Goal: Information Seeking & Learning: Learn about a topic

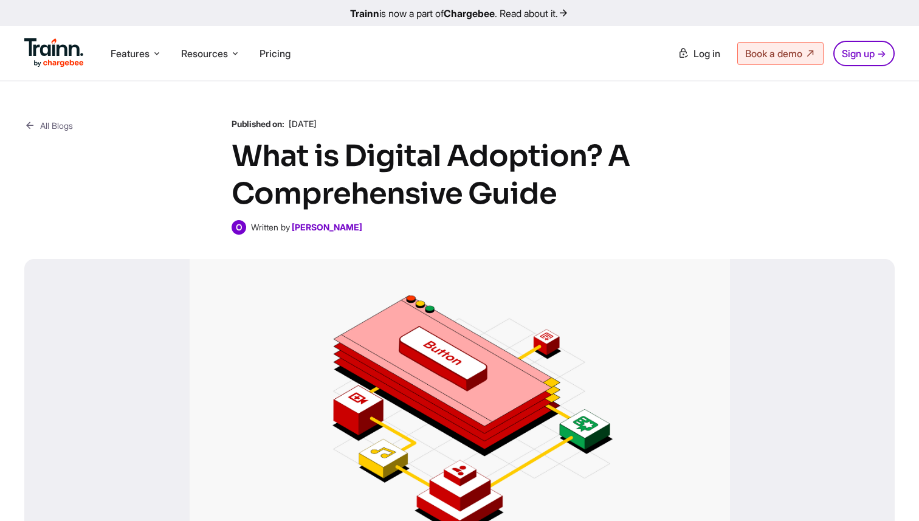
click at [396, 91] on div "All Blogs Published on: 30 Aug , 2024 What is Digital Adoption? A Comprehensive…" at bounding box center [459, 340] width 919 height 518
drag, startPoint x: 357, startPoint y: 231, endPoint x: 258, endPoint y: 225, distance: 98.6
click at [258, 225] on div "O Written by Omar Sheriff" at bounding box center [460, 227] width 456 height 15
click at [258, 233] on p "Written by Omar Sheriff" at bounding box center [306, 227] width 114 height 12
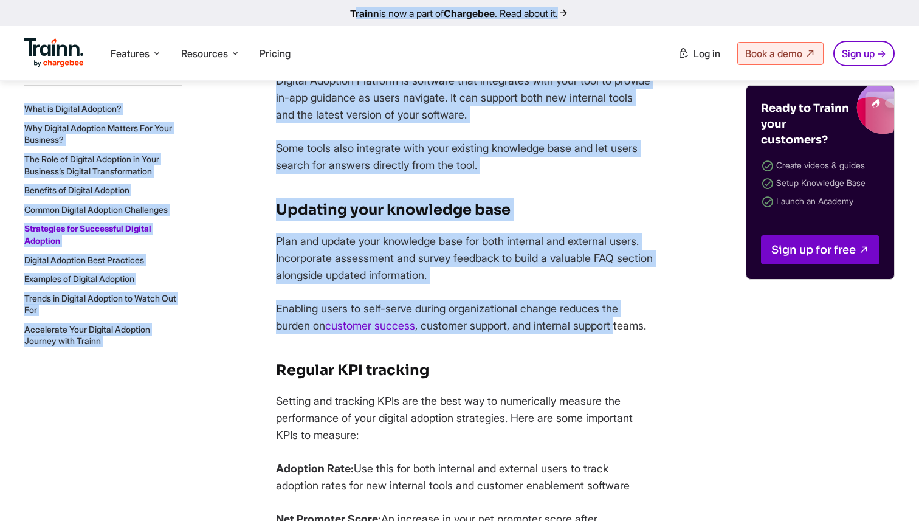
drag, startPoint x: 258, startPoint y: 233, endPoint x: 823, endPoint y: -76, distance: 643.5
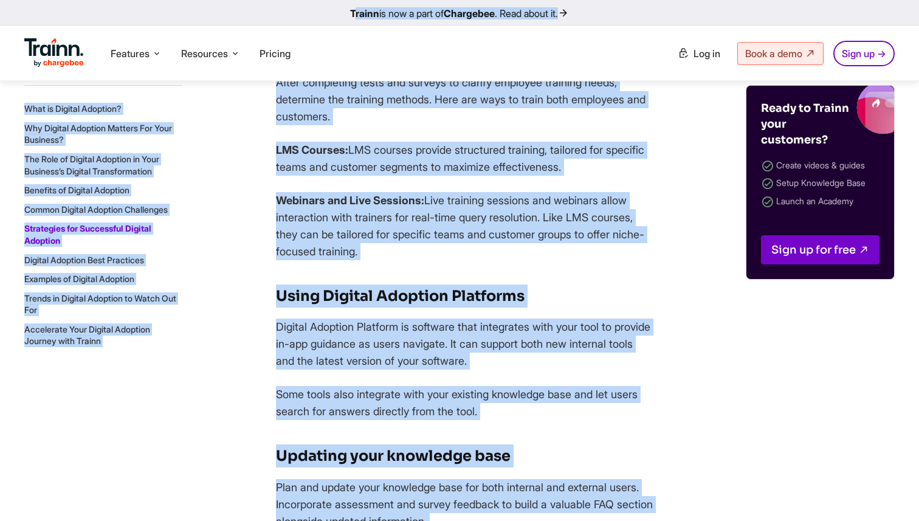
click at [586, 308] on h3 "Using Digital Adoption Platforms" at bounding box center [464, 295] width 377 height 23
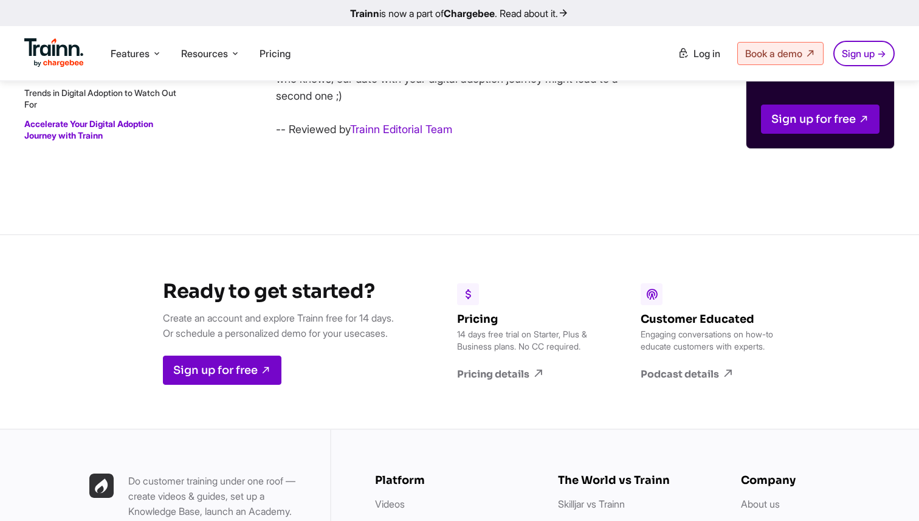
scroll to position [11218, 0]
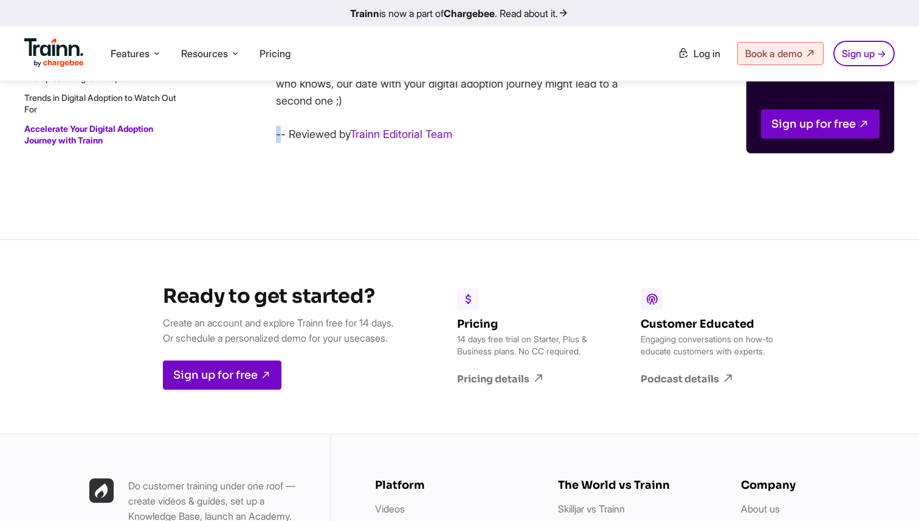
drag, startPoint x: 281, startPoint y: 232, endPoint x: 475, endPoint y: 225, distance: 194.6
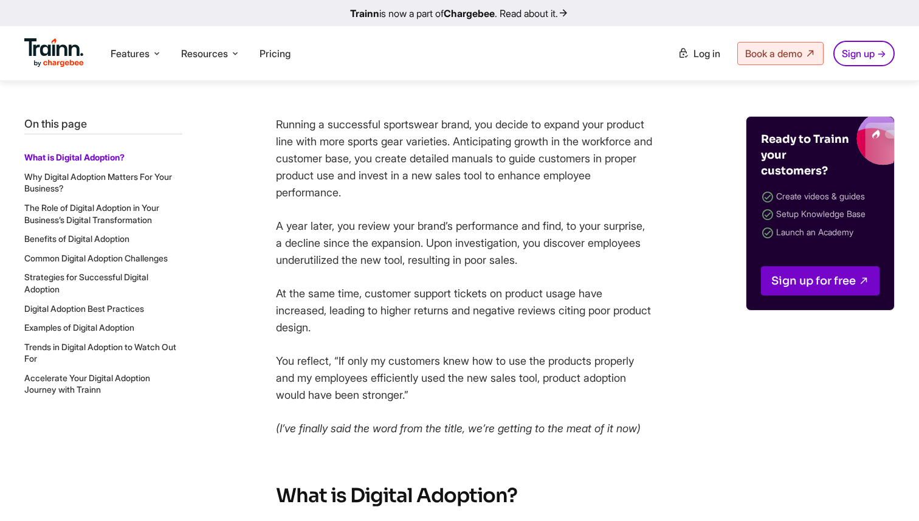
scroll to position [0, 0]
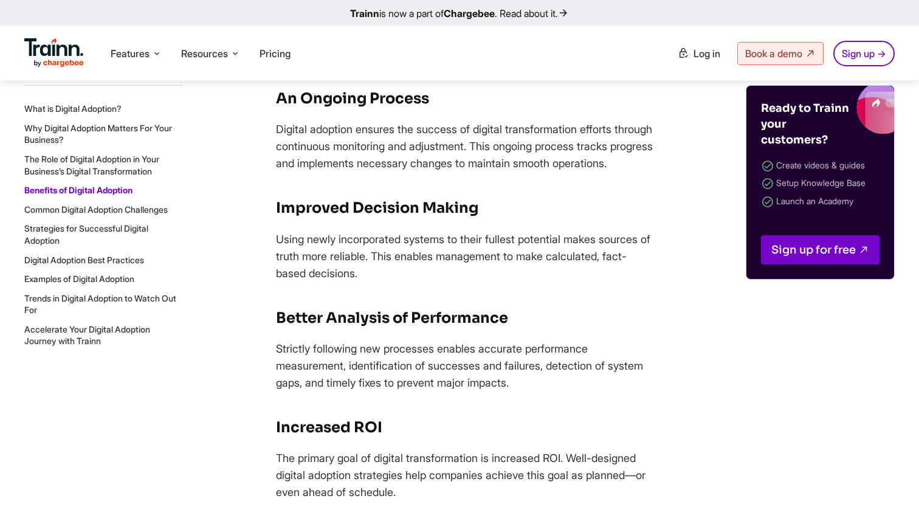
click at [50, 278] on link "Examples of Digital Adoption" at bounding box center [79, 278] width 110 height 10
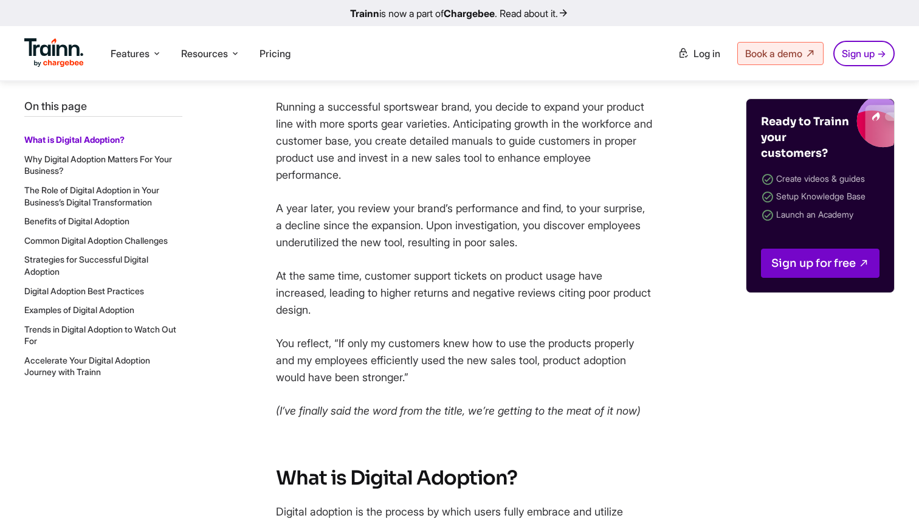
scroll to position [492, 0]
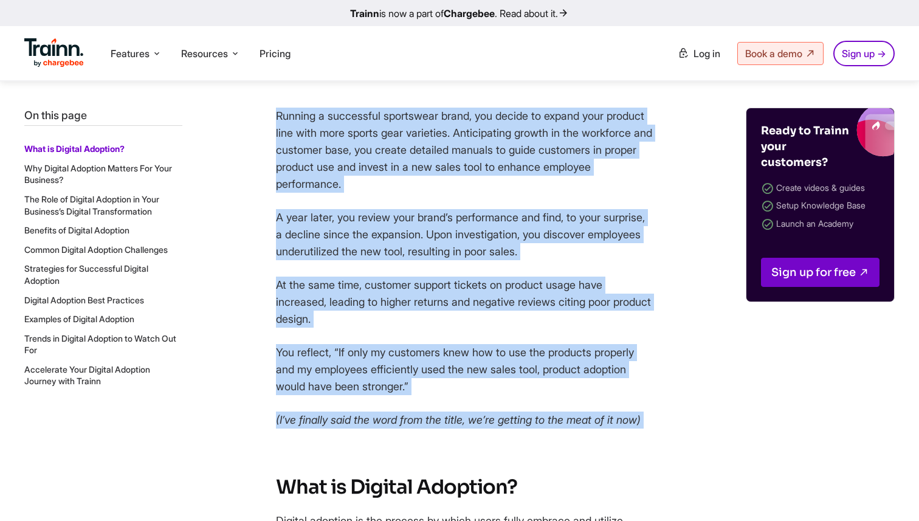
drag, startPoint x: 275, startPoint y: 117, endPoint x: 334, endPoint y: 451, distance: 338.8
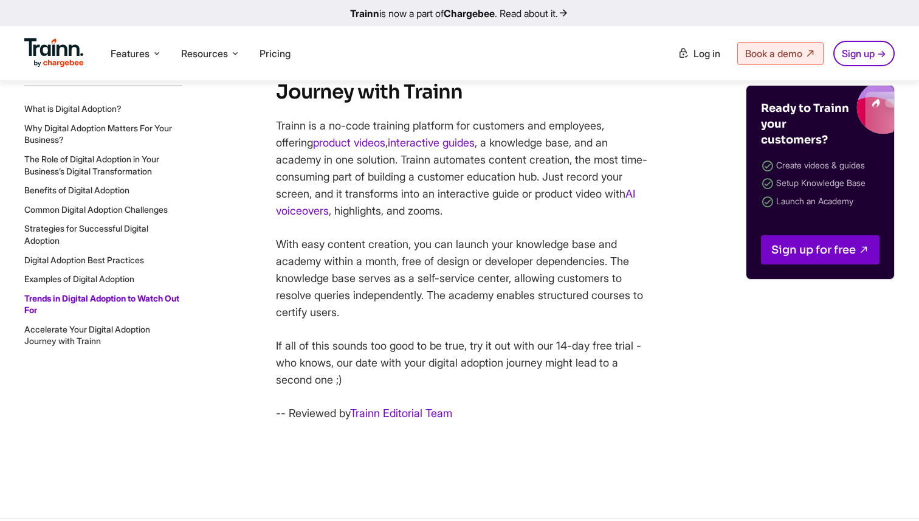
scroll to position [10950, 0]
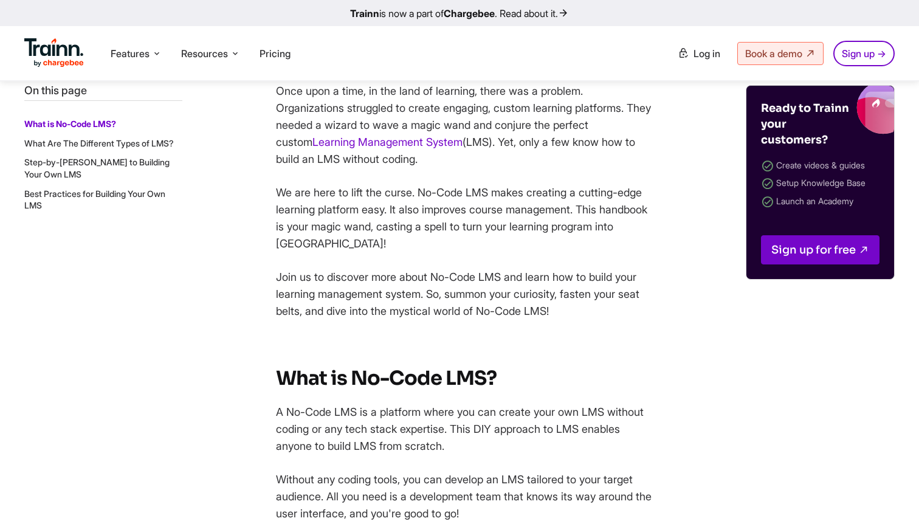
scroll to position [395, 0]
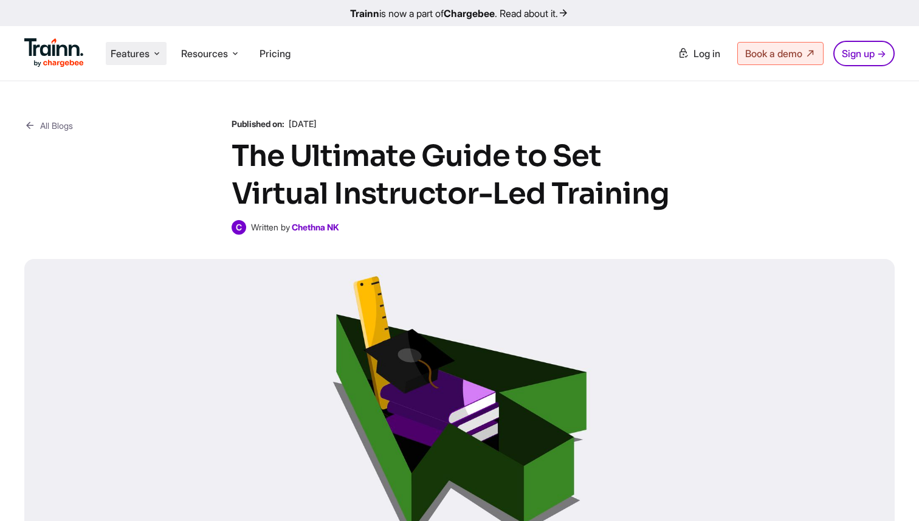
click at [163, 57] on li "Features Product Videos Create product & how-to videos in multiple languages. G…" at bounding box center [136, 53] width 61 height 23
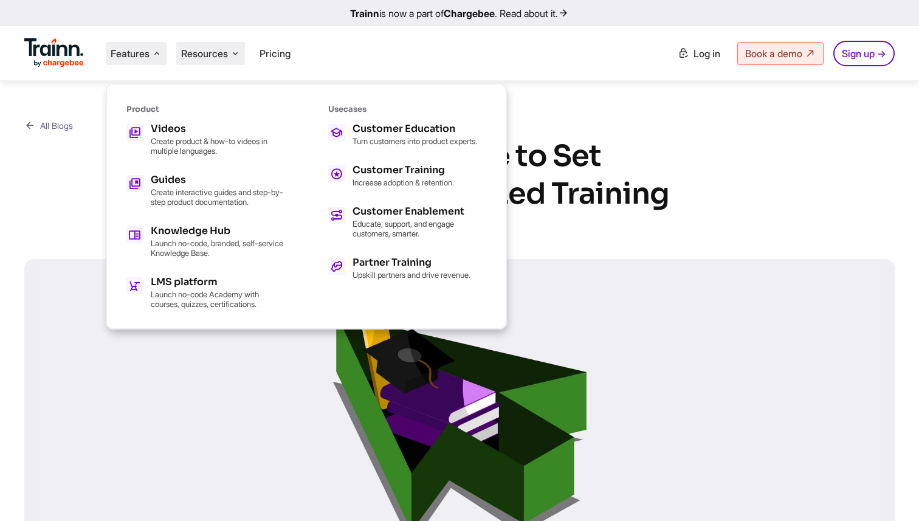
click at [217, 59] on span "Resources" at bounding box center [204, 53] width 47 height 13
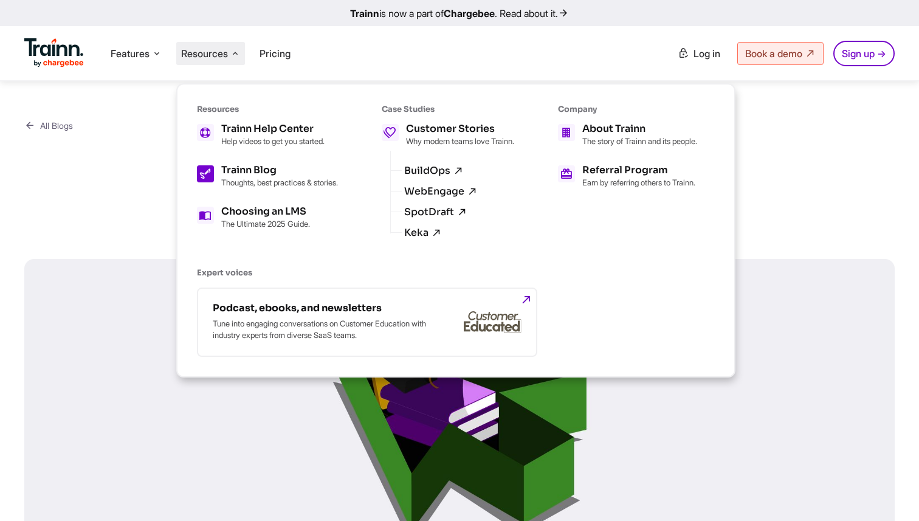
click at [238, 187] on p "Thoughts, best practices & stories." at bounding box center [279, 182] width 117 height 10
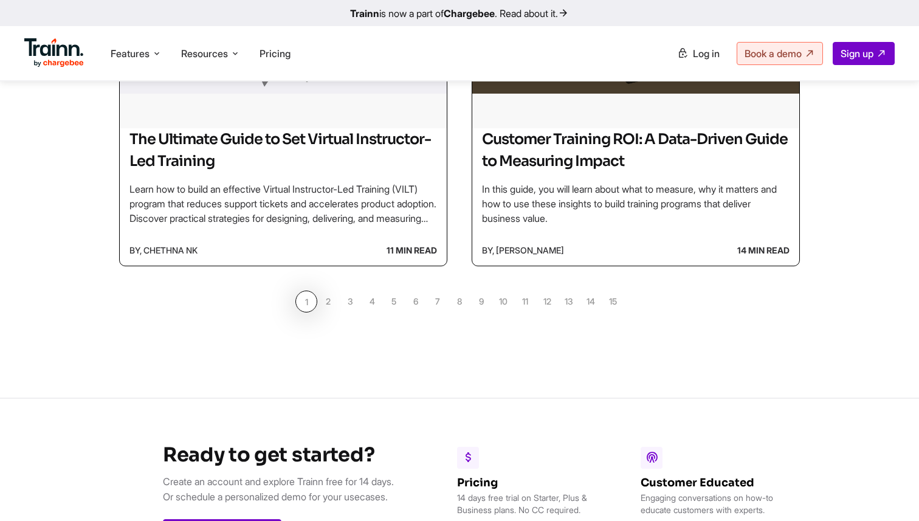
scroll to position [1181, 0]
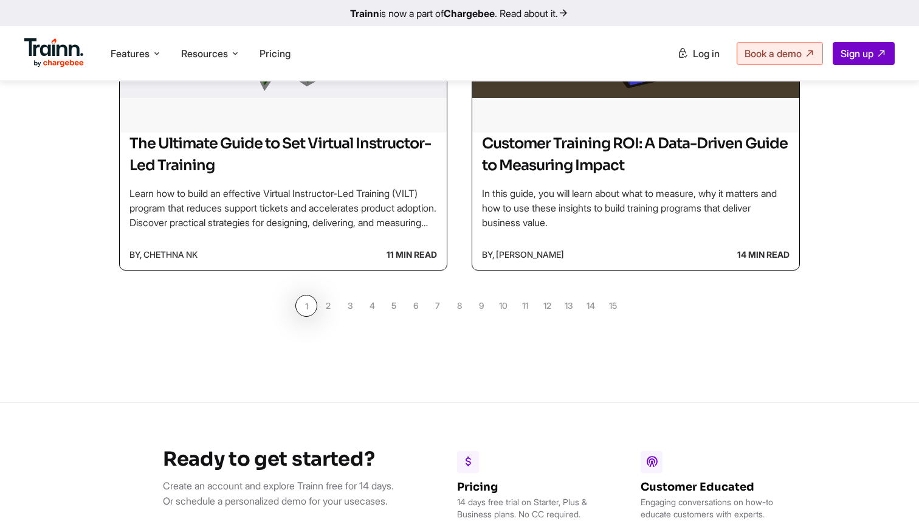
click at [331, 304] on link "2" at bounding box center [328, 306] width 22 height 22
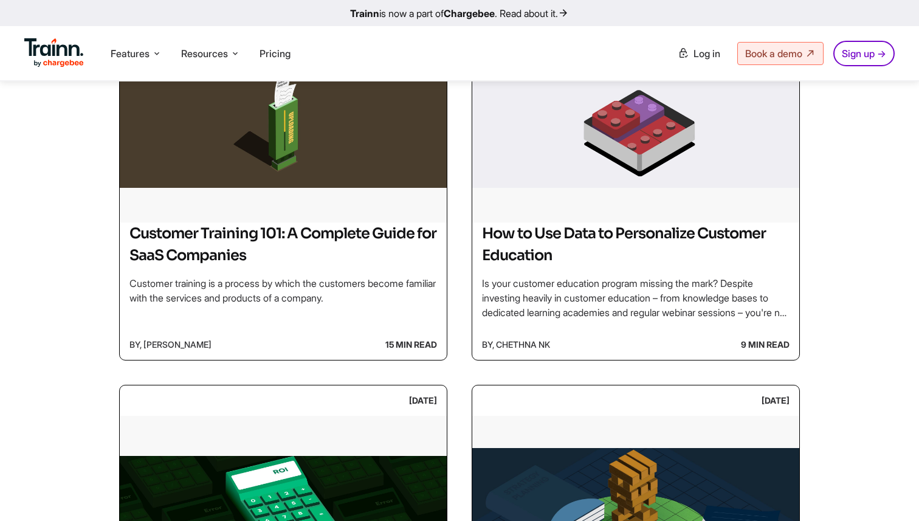
scroll to position [335, 0]
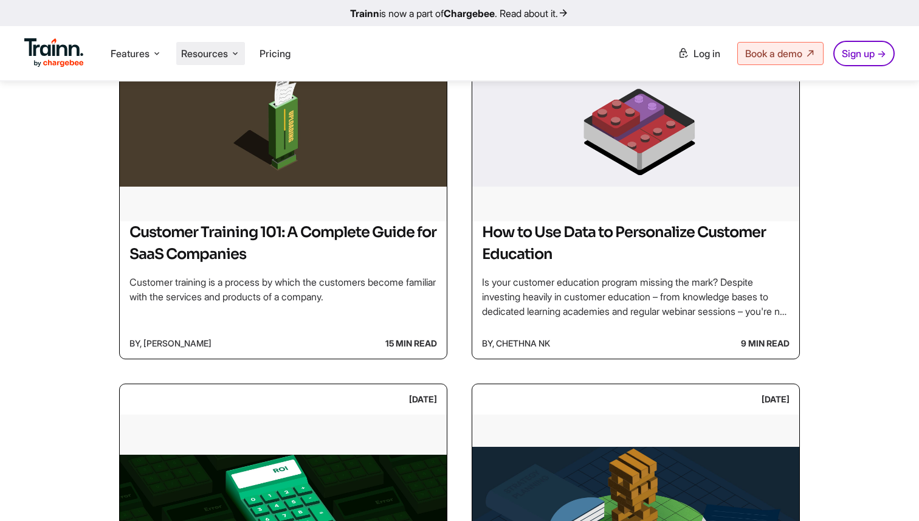
click at [187, 55] on span "Resources" at bounding box center [204, 53] width 47 height 13
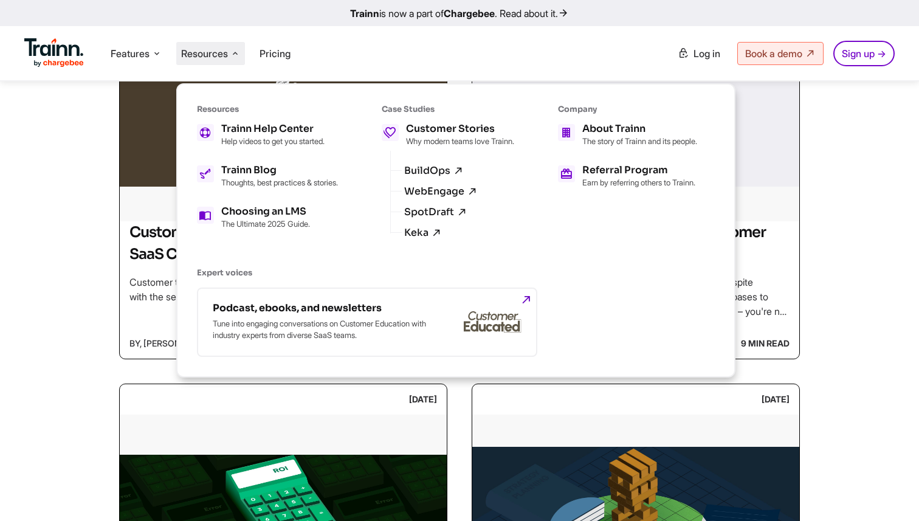
click at [136, 38] on ul "Features Product Videos Create product & how-to videos in multiple languages. G…" at bounding box center [241, 53] width 435 height 35
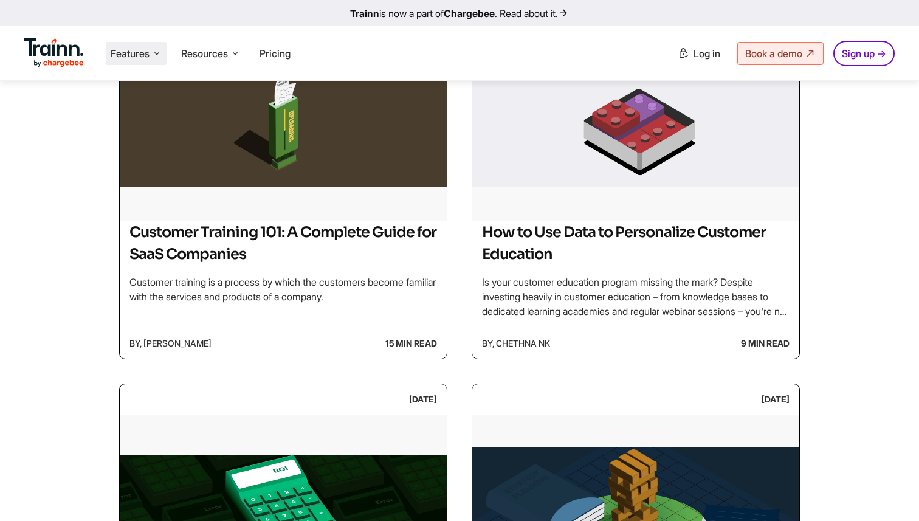
click at [136, 58] on span "Features" at bounding box center [130, 53] width 39 height 13
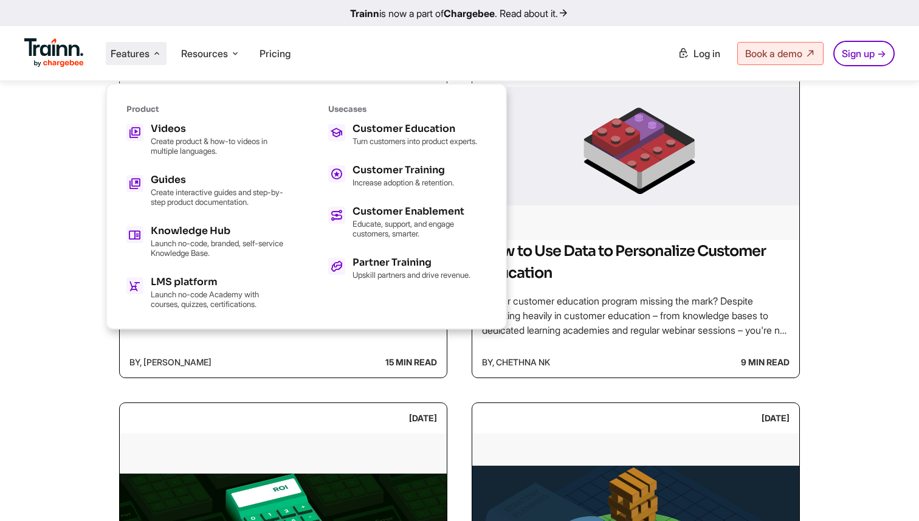
scroll to position [304, 0]
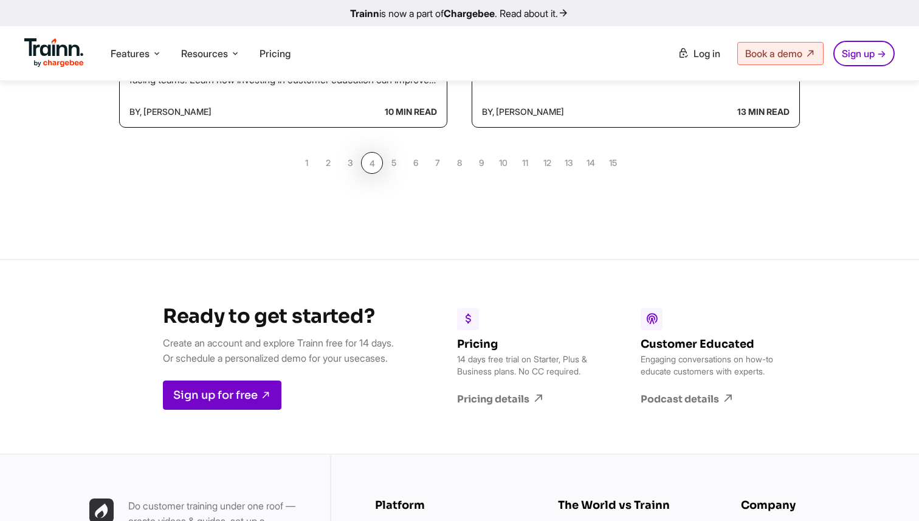
scroll to position [1138, 0]
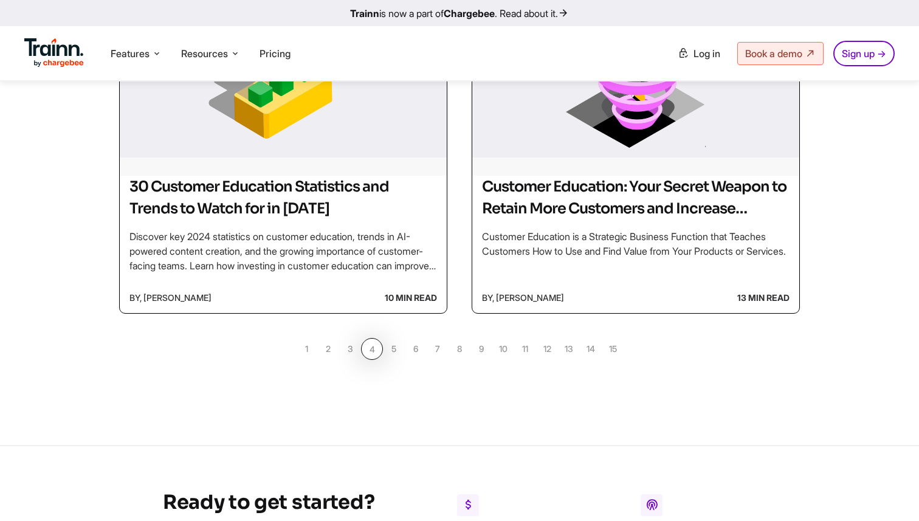
click at [402, 354] on link "5" at bounding box center [394, 349] width 22 height 22
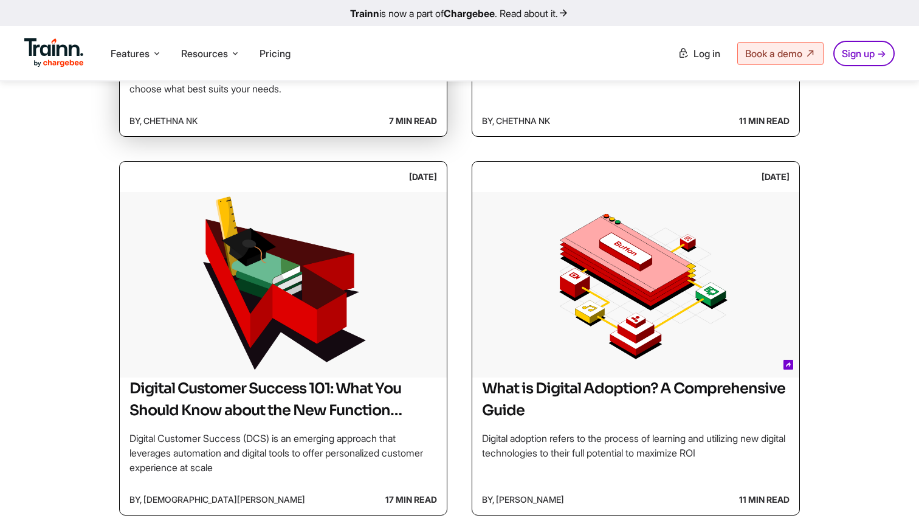
scroll to position [555, 0]
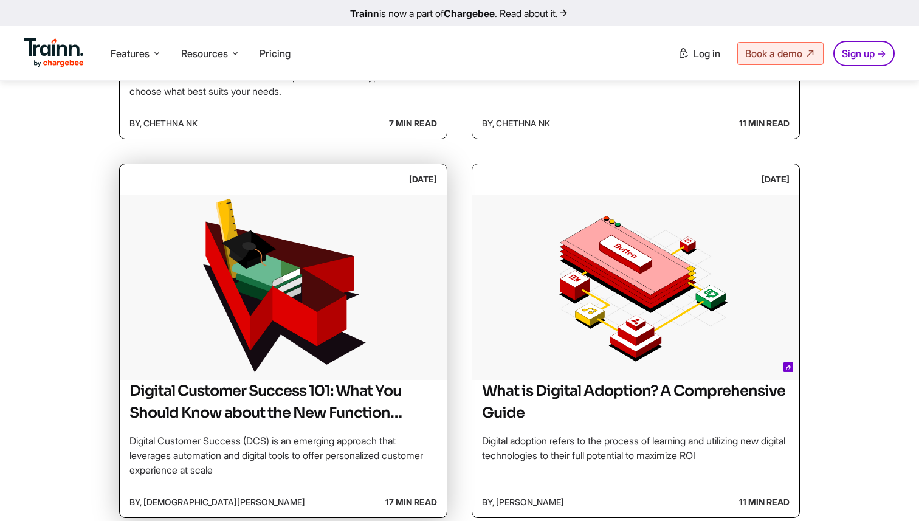
click at [236, 334] on img at bounding box center [283, 285] width 327 height 182
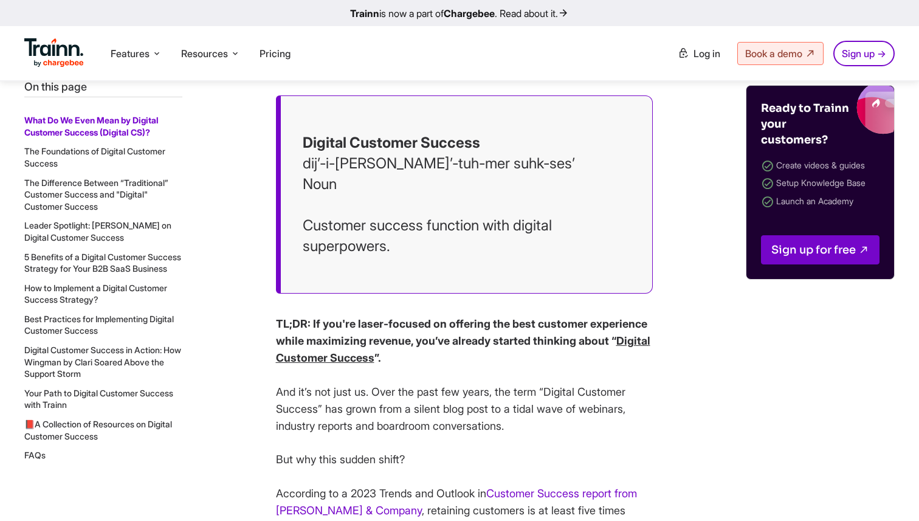
scroll to position [583, 0]
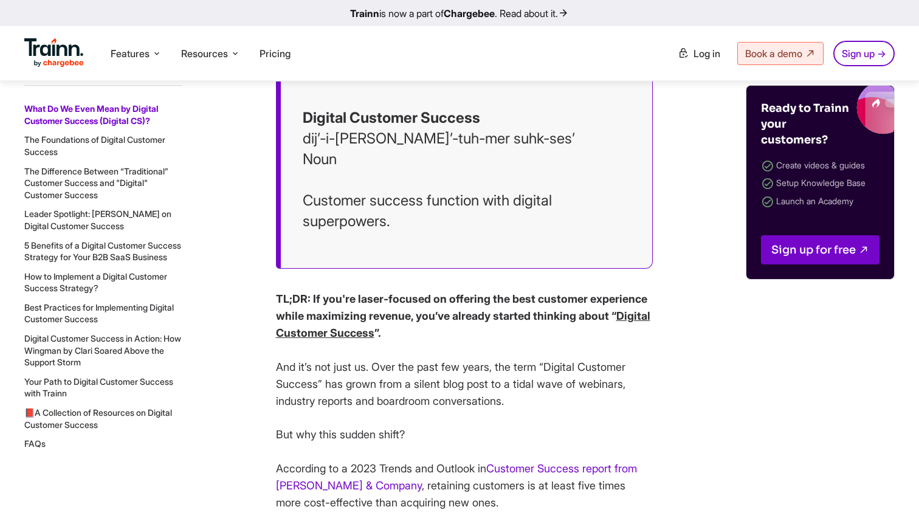
click at [415, 335] on u "Digital Customer Success" at bounding box center [463, 324] width 374 height 30
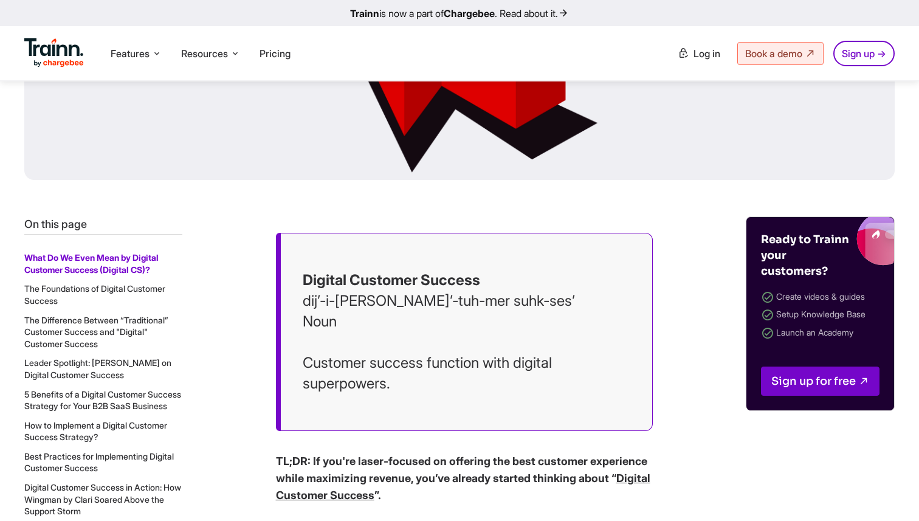
scroll to position [0, 0]
